Goal: Information Seeking & Learning: Learn about a topic

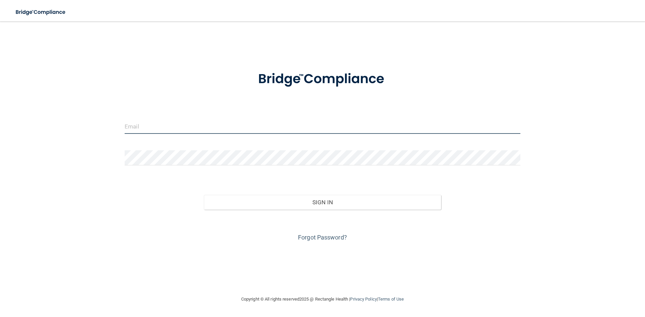
click at [197, 130] on input "email" at bounding box center [323, 126] width 396 height 15
type input "[EMAIL_ADDRESS][DOMAIN_NAME]"
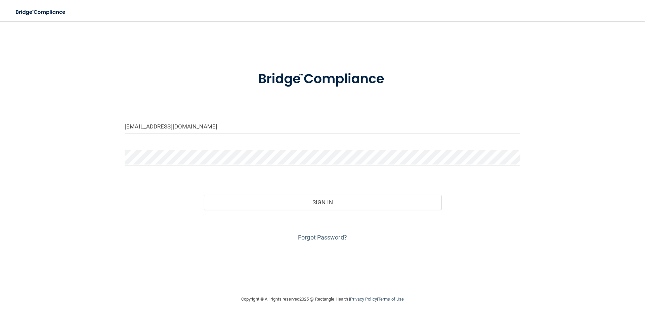
click at [204, 195] on button "Sign In" at bounding box center [323, 202] width 238 height 15
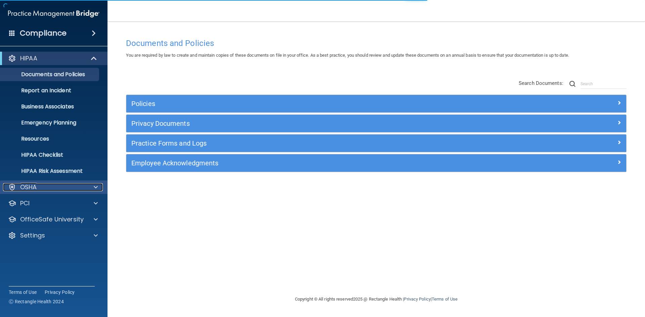
click at [36, 186] on p "OSHA" at bounding box center [28, 187] width 17 height 8
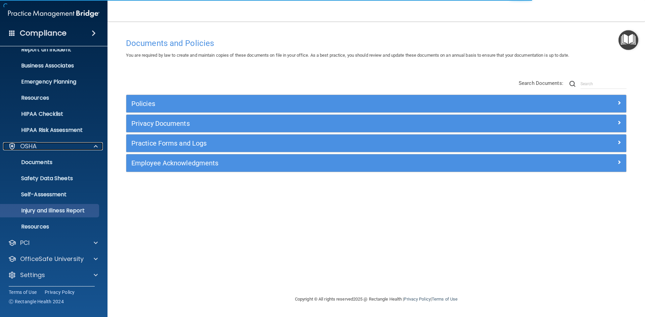
scroll to position [42, 0]
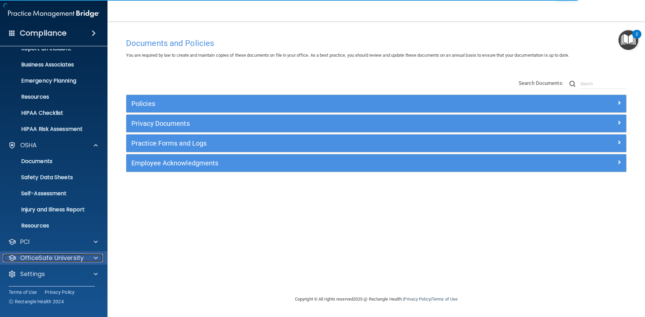
click at [83, 257] on p "OfficeSafe University" at bounding box center [51, 258] width 63 height 8
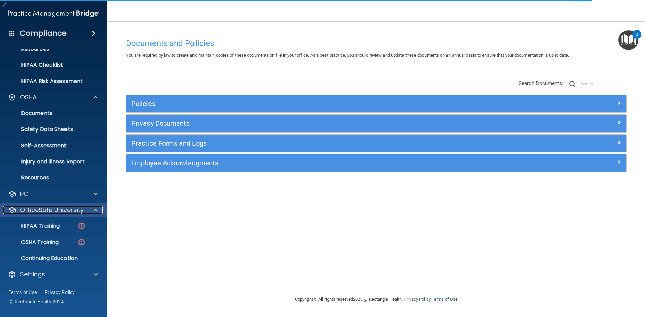
scroll to position [90, 0]
click at [49, 224] on p "HIPAA Training" at bounding box center [31, 226] width 55 height 7
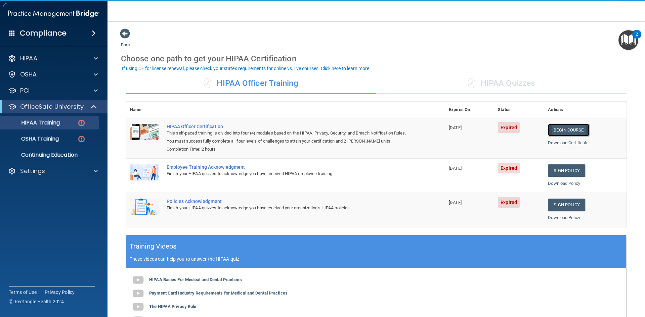
click at [567, 133] on link "Begin Course" at bounding box center [568, 130] width 41 height 12
